Goal: Information Seeking & Learning: Learn about a topic

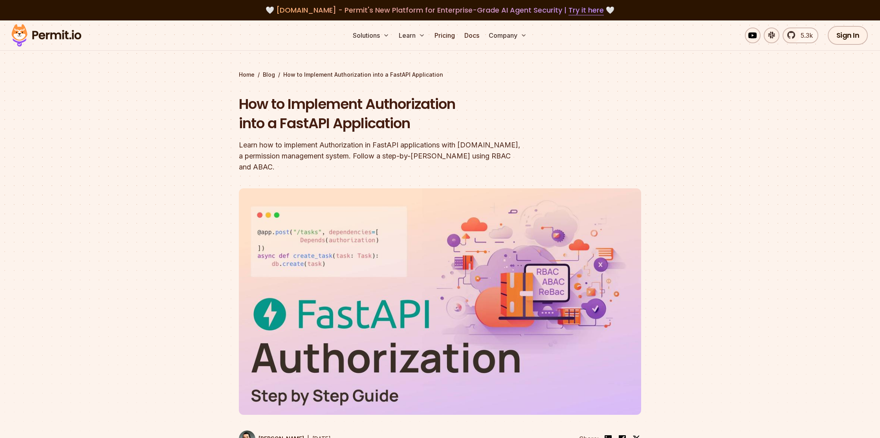
click at [64, 34] on img at bounding box center [46, 35] width 77 height 27
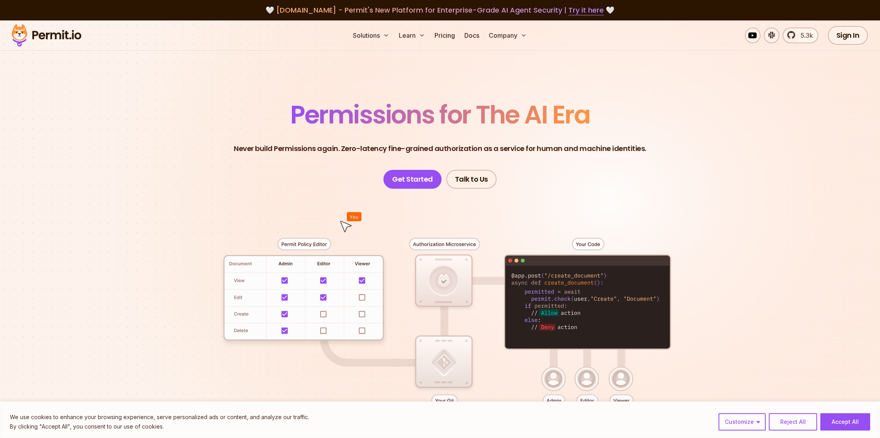
drag, startPoint x: 247, startPoint y: 111, endPoint x: 676, endPoint y: 126, distance: 429.3
click at [676, 126] on header "Permissions for The AI Era Never build Permissions again. Zero-latency fine-gra…" at bounding box center [440, 145] width 550 height 86
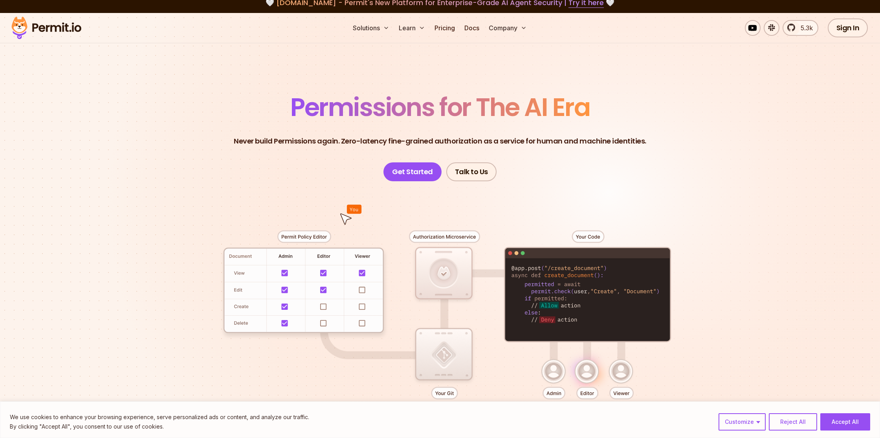
scroll to position [6, 0]
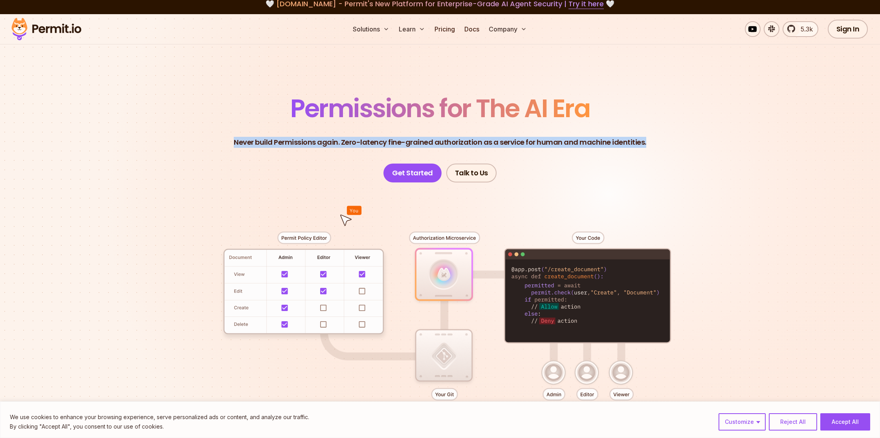
drag, startPoint x: 216, startPoint y: 136, endPoint x: 650, endPoint y: 141, distance: 434.2
click at [650, 141] on header "Permissions for The AI Era Never build Permissions again. Zero-latency fine-gra…" at bounding box center [440, 139] width 550 height 86
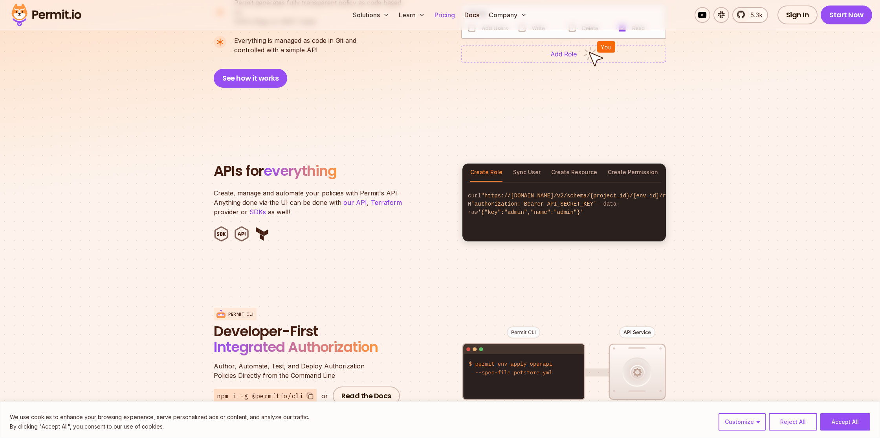
scroll to position [691, 0]
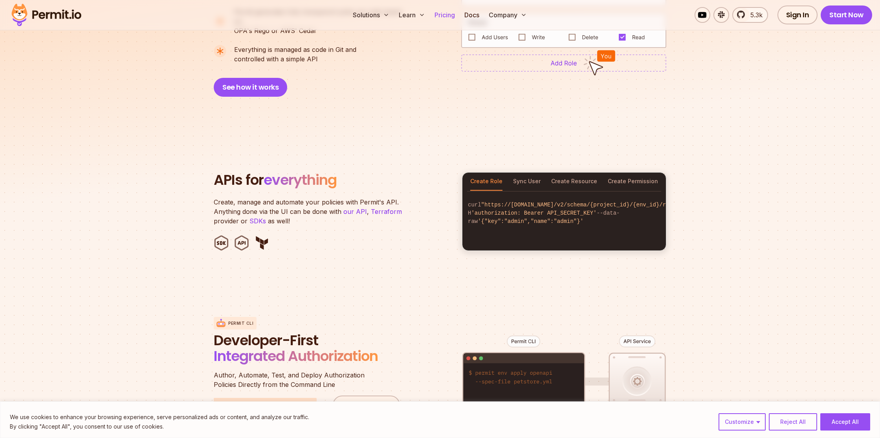
click at [440, 16] on link "Pricing" at bounding box center [444, 15] width 27 height 16
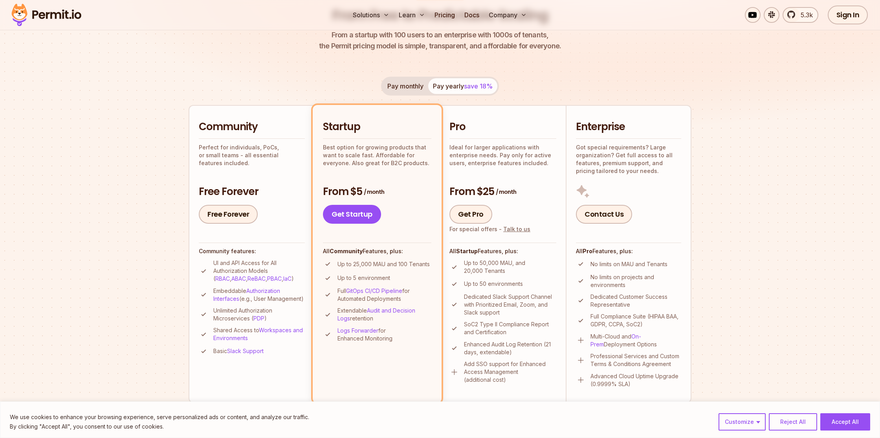
scroll to position [105, 0]
drag, startPoint x: 202, startPoint y: 145, endPoint x: 312, endPoint y: 165, distance: 111.5
click at [312, 165] on li "Community Perfect for individuals, PoCs, or small teams - all essential feature…" at bounding box center [252, 252] width 126 height 297
click at [295, 155] on p "Perfect for individuals, PoCs, or small teams - all essential features included." at bounding box center [252, 155] width 106 height 24
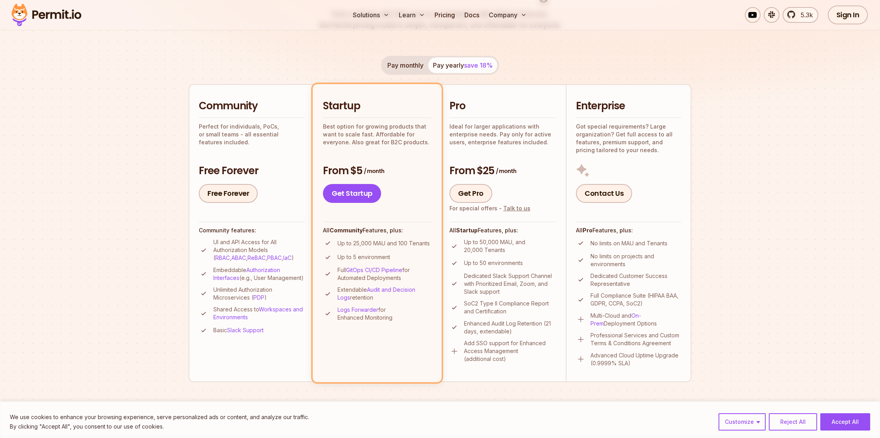
scroll to position [125, 0]
drag, startPoint x: 325, startPoint y: 134, endPoint x: 394, endPoint y: 149, distance: 70.7
click at [394, 149] on li "Startup Best option for growing products that want to scale fast. Affordable fo…" at bounding box center [377, 233] width 129 height 297
click at [410, 144] on p "Best option for growing products that want to scale fast. Affordable for everyo…" at bounding box center [377, 135] width 108 height 24
drag, startPoint x: 412, startPoint y: 145, endPoint x: 326, endPoint y: 123, distance: 88.3
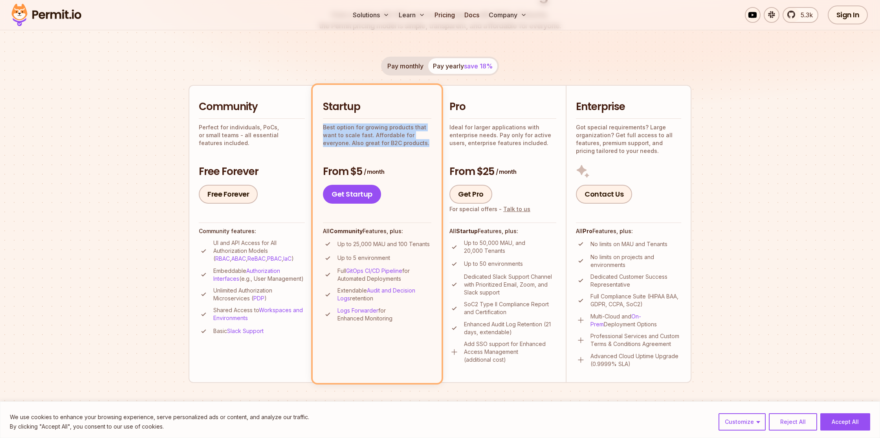
click at [326, 123] on li "Startup Best option for growing products that want to scale fast. Affordable fo…" at bounding box center [377, 233] width 129 height 297
click at [369, 134] on p "Best option for growing products that want to scale fast. Affordable for everyo…" at bounding box center [377, 135] width 108 height 24
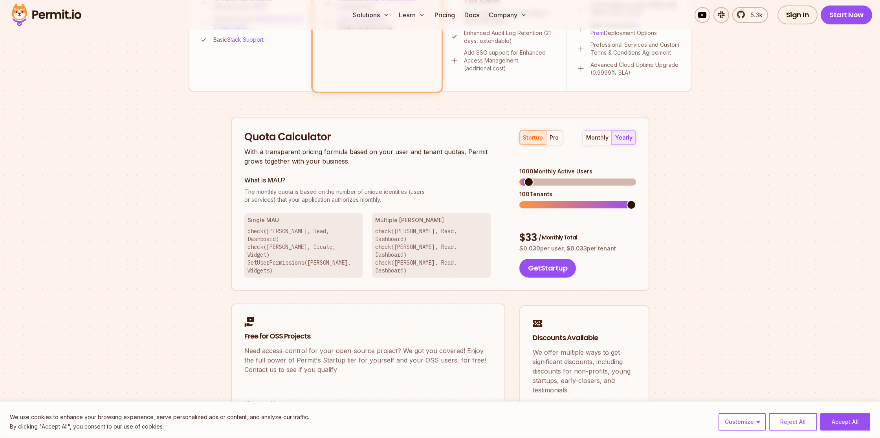
scroll to position [335, 0]
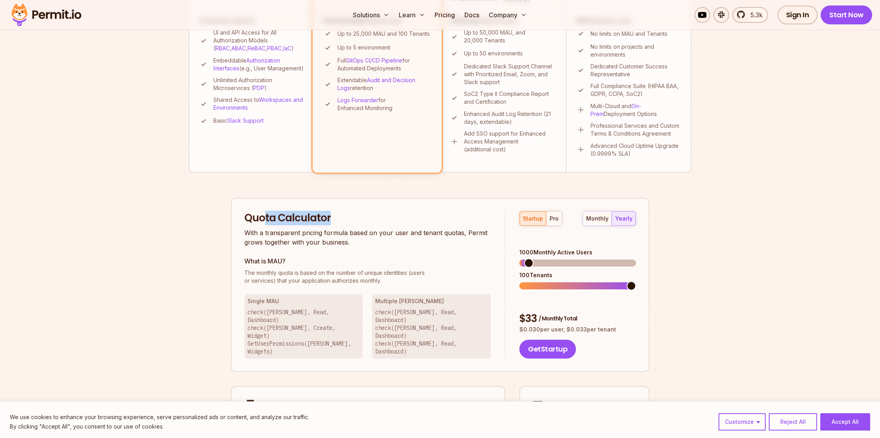
drag, startPoint x: 263, startPoint y: 218, endPoint x: 380, endPoint y: 219, distance: 117.5
click at [380, 219] on h2 "Quota Calculator" at bounding box center [367, 218] width 247 height 14
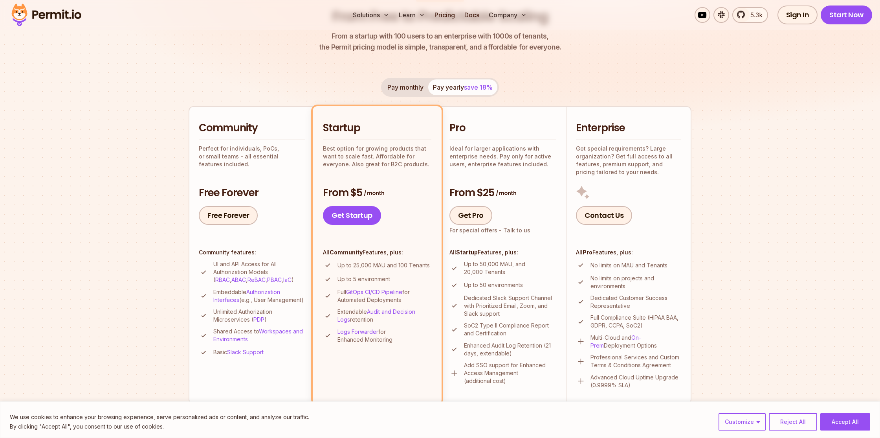
scroll to position [0, 0]
